Goal: Connect with others: Connect with others

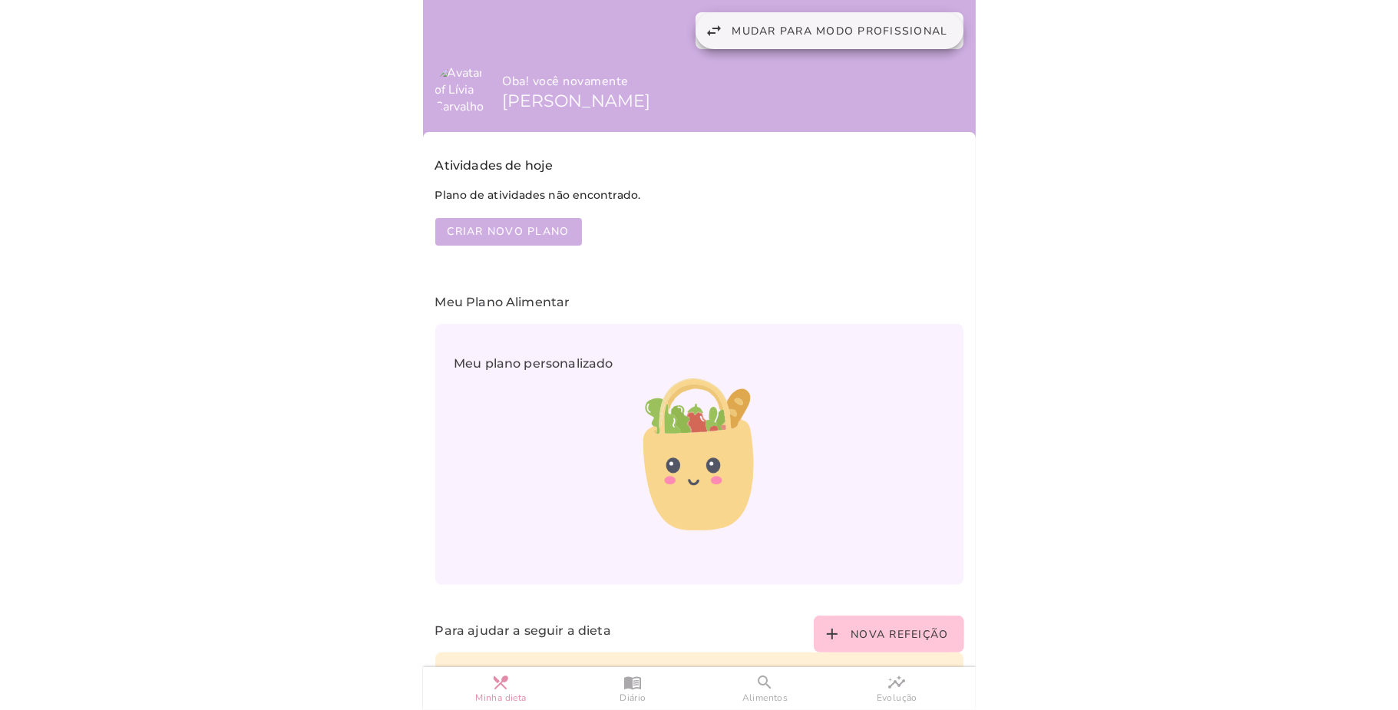
click at [785, 31] on span "Mudar para modo profissional" at bounding box center [840, 31] width 216 height 15
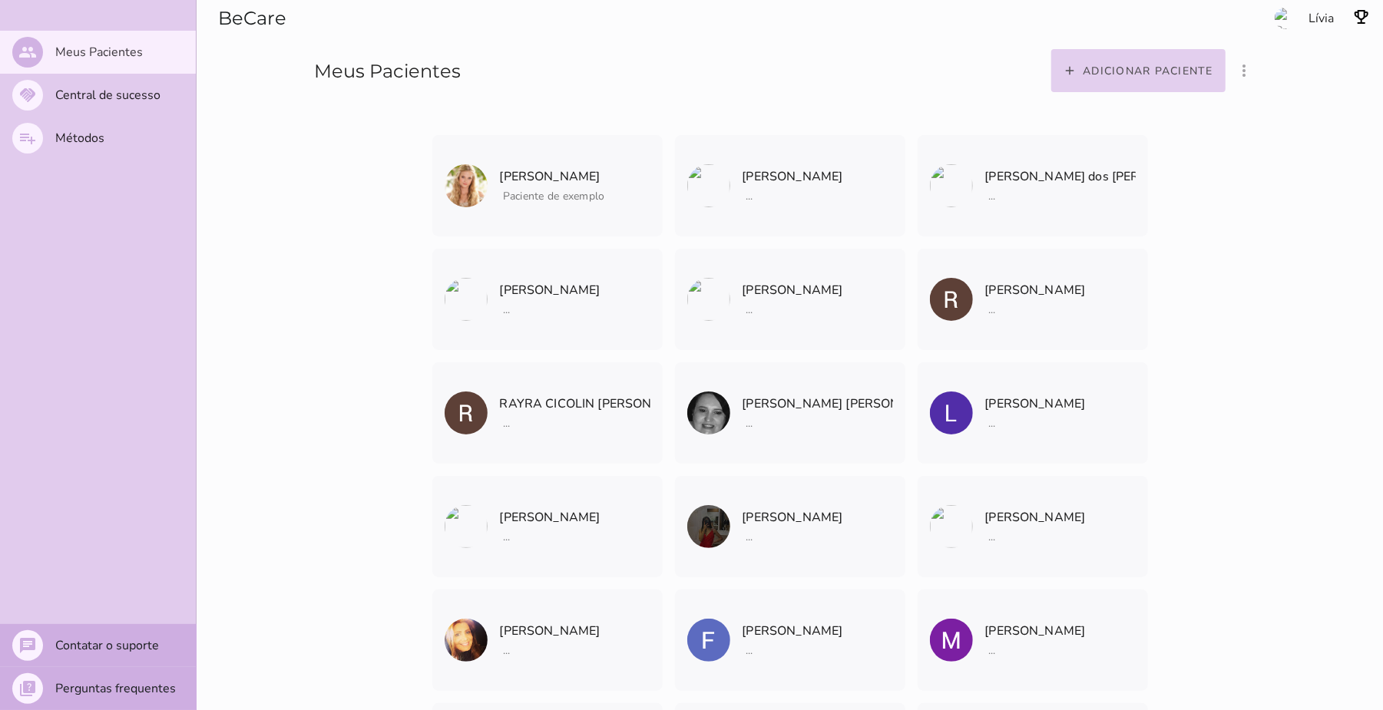
click at [0, 0] on slot "Adicionar paciente" at bounding box center [0, 0] width 0 height 0
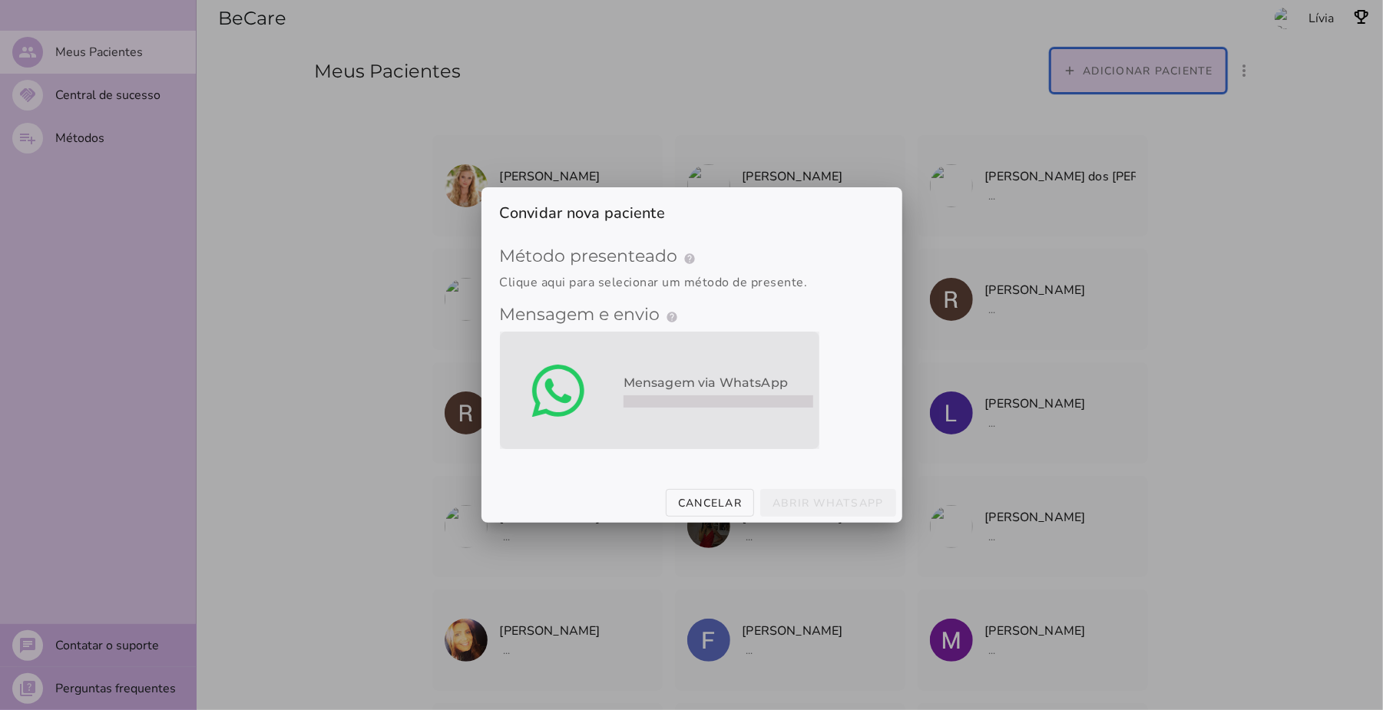
type mwc-select "qGWdic9wsspFTTUrrVGn"
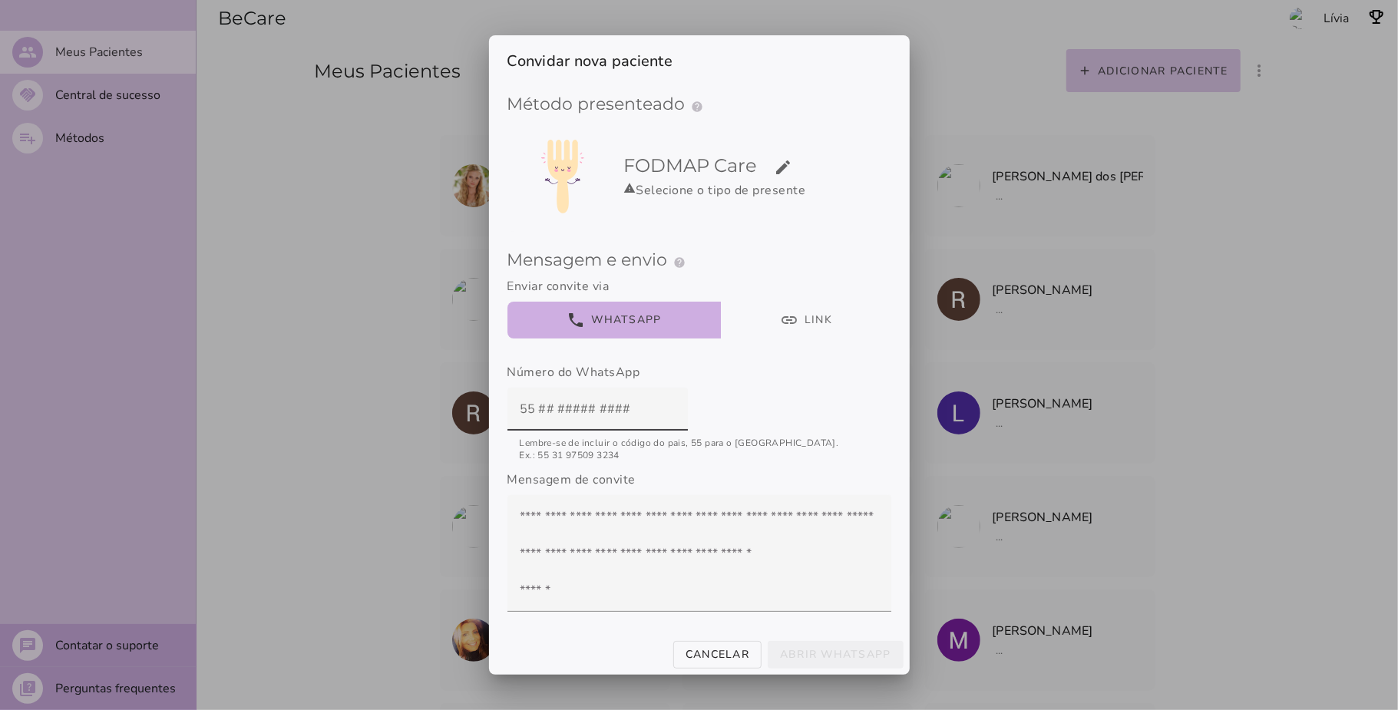
click at [780, 261] on fieldset "Mensagem e envio help Enviar o convite Como funciona o convite? Preencha os dad…" at bounding box center [700, 450] width 384 height 427
click at [531, 408] on input "text" at bounding box center [598, 409] width 156 height 43
paste input "18 99131-5909"
click at [520, 412] on input "18 99131-5909" at bounding box center [598, 409] width 156 height 43
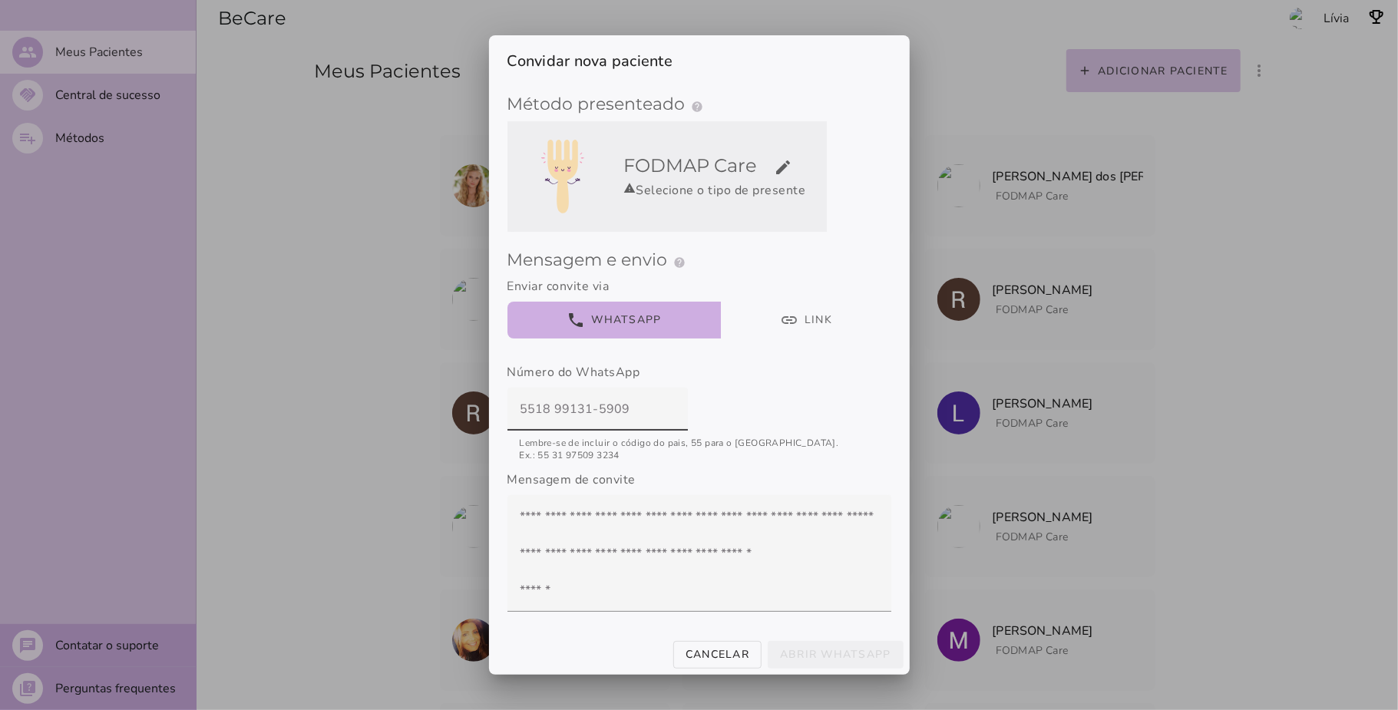
type input "5518 99131-5909"
type mwc-textfield "5518 99131-5909"
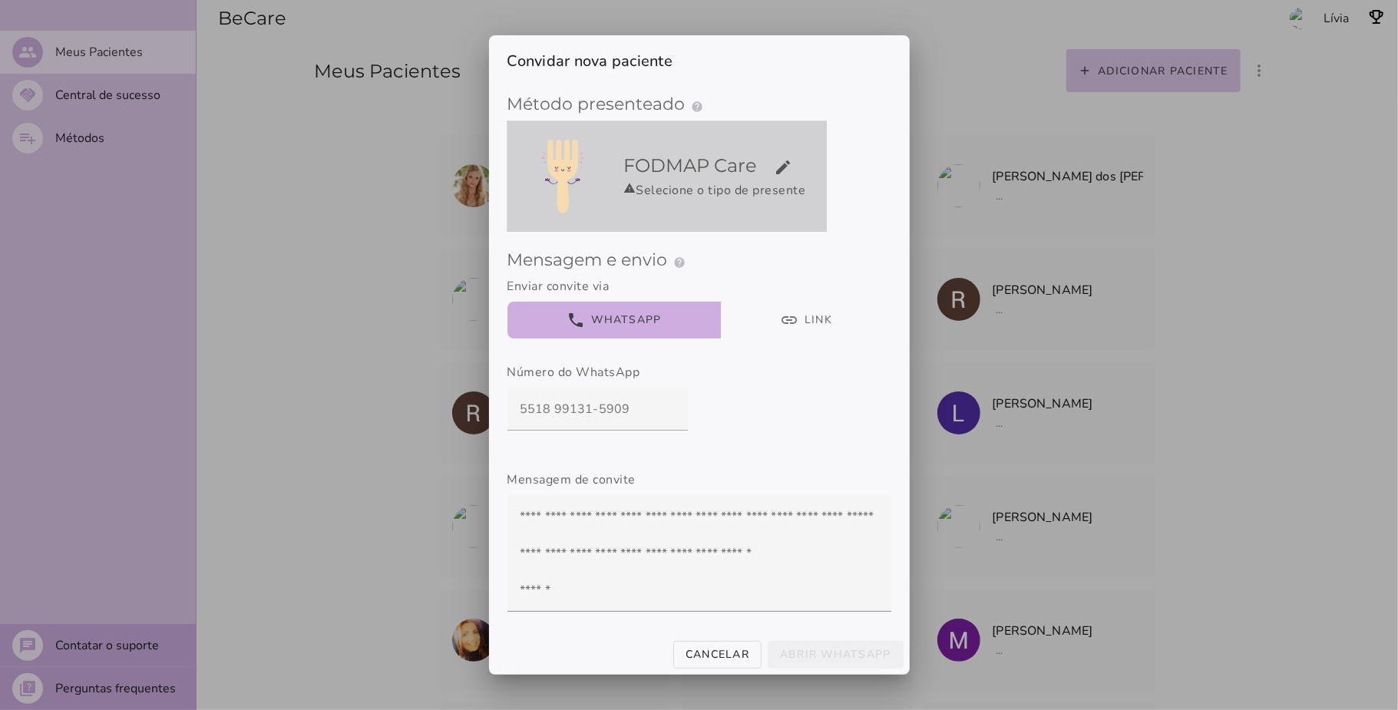
click at [0, 0] on slot "edit" at bounding box center [0, 0] width 0 height 0
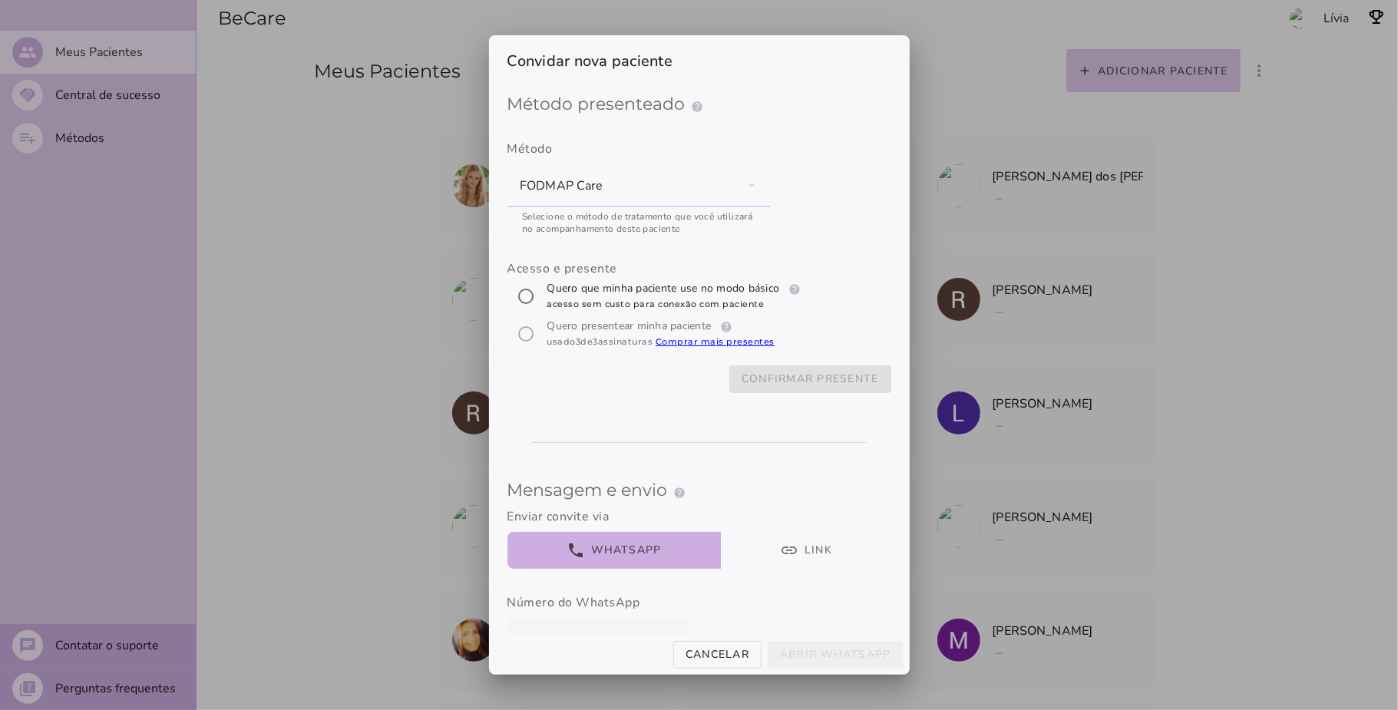
click at [691, 286] on label "Quero que minha paciente use no modo básico help Modo básico Registros e diário…" at bounding box center [675, 296] width 263 height 31
radio input "****"
type mwc-radio "trial-extension"
click at [0, 0] on slot "Abrir WhatsApp" at bounding box center [0, 0] width 0 height 0
